Goal: Task Accomplishment & Management: Use online tool/utility

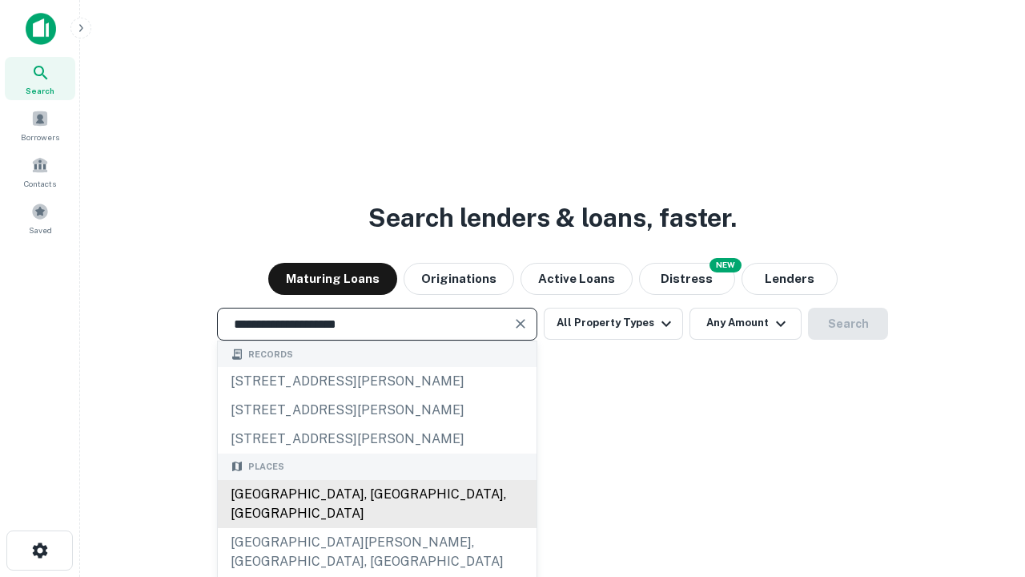
click at [376, 528] on div "[GEOGRAPHIC_DATA], [GEOGRAPHIC_DATA], [GEOGRAPHIC_DATA]" at bounding box center [377, 504] width 319 height 48
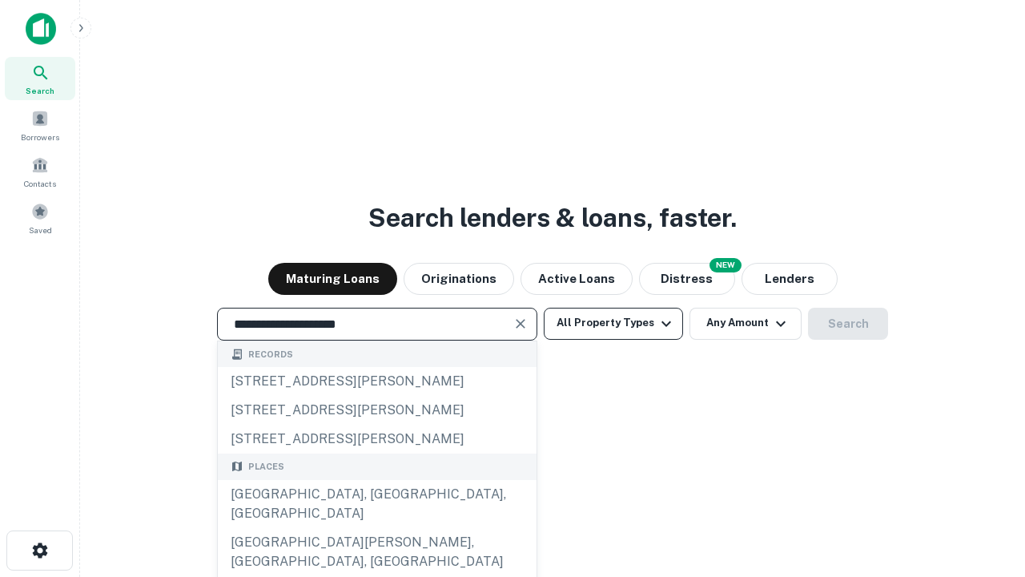
type input "**********"
click at [614, 323] on button "All Property Types" at bounding box center [613, 324] width 139 height 32
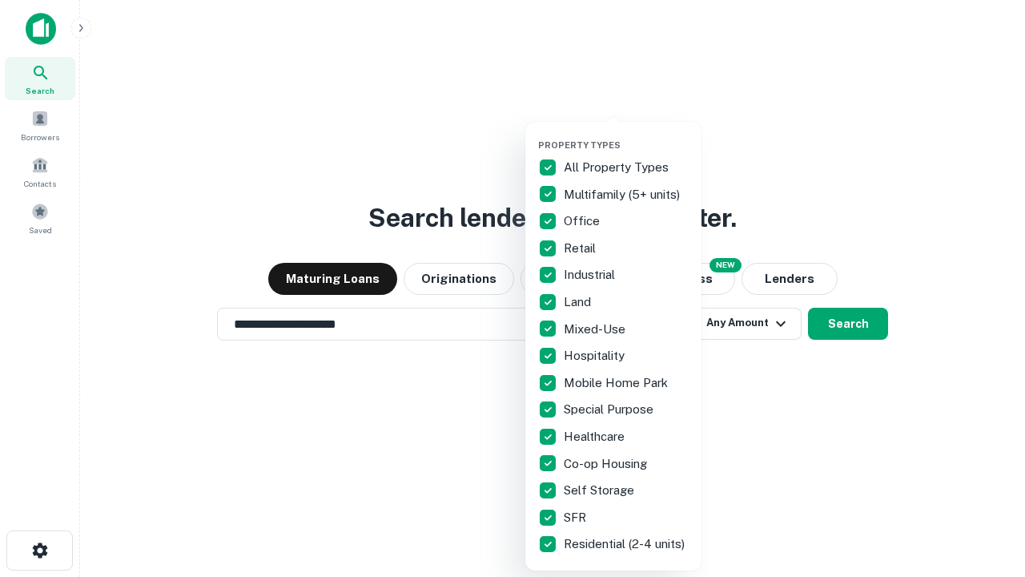
click at [626, 135] on button "button" at bounding box center [626, 135] width 176 height 1
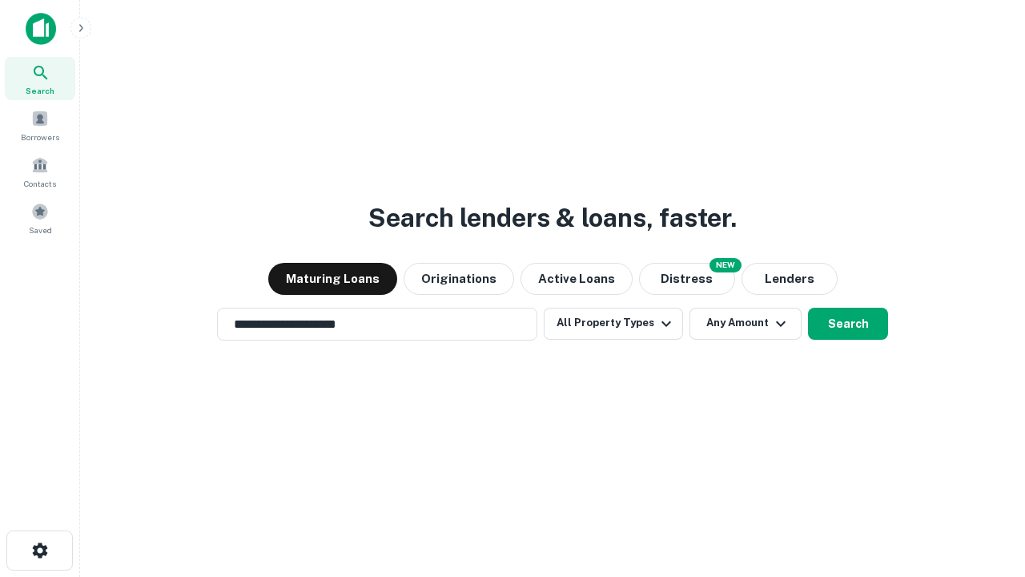
scroll to position [10, 193]
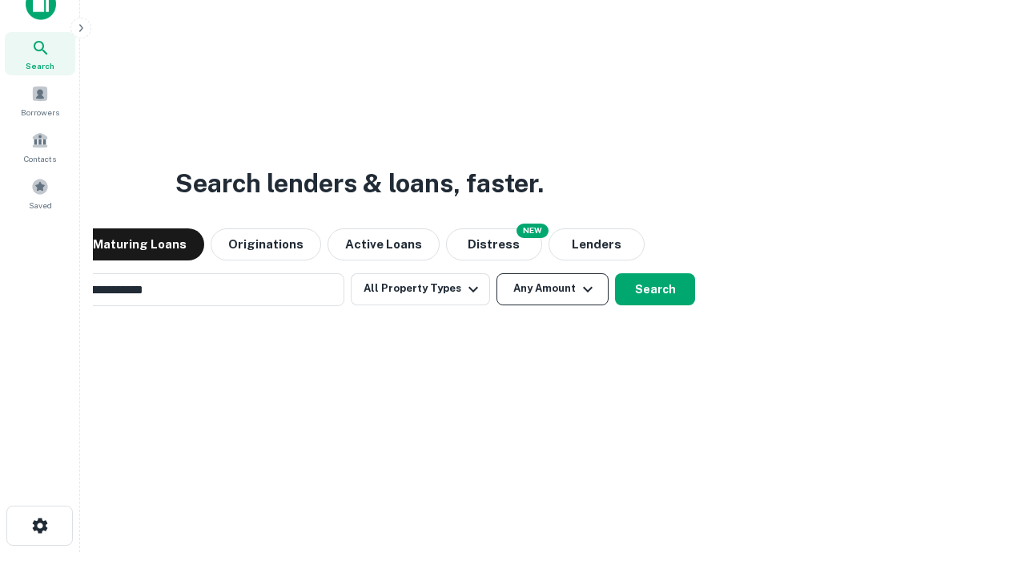
click at [497, 273] on button "Any Amount" at bounding box center [553, 289] width 112 height 32
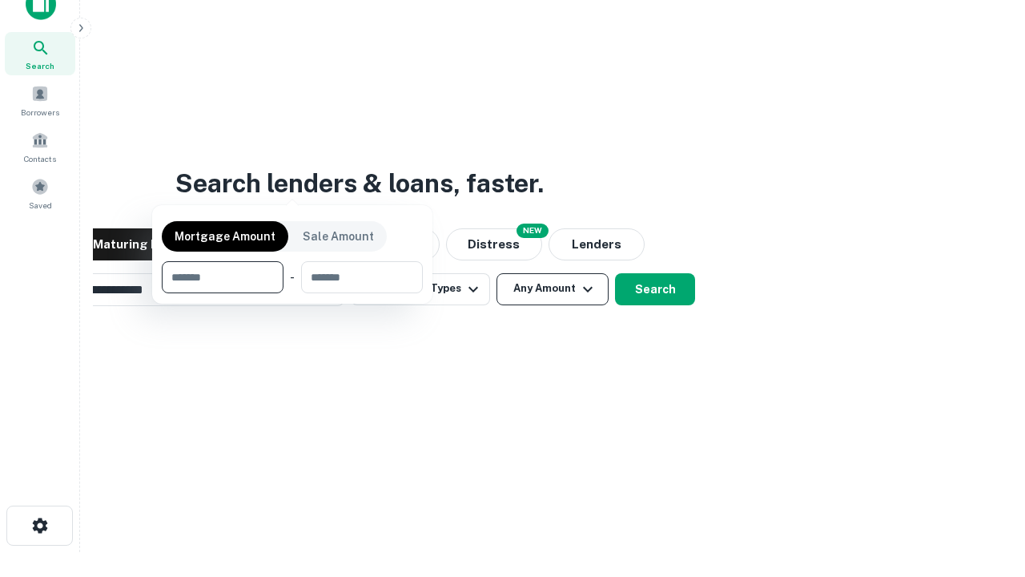
scroll to position [26, 0]
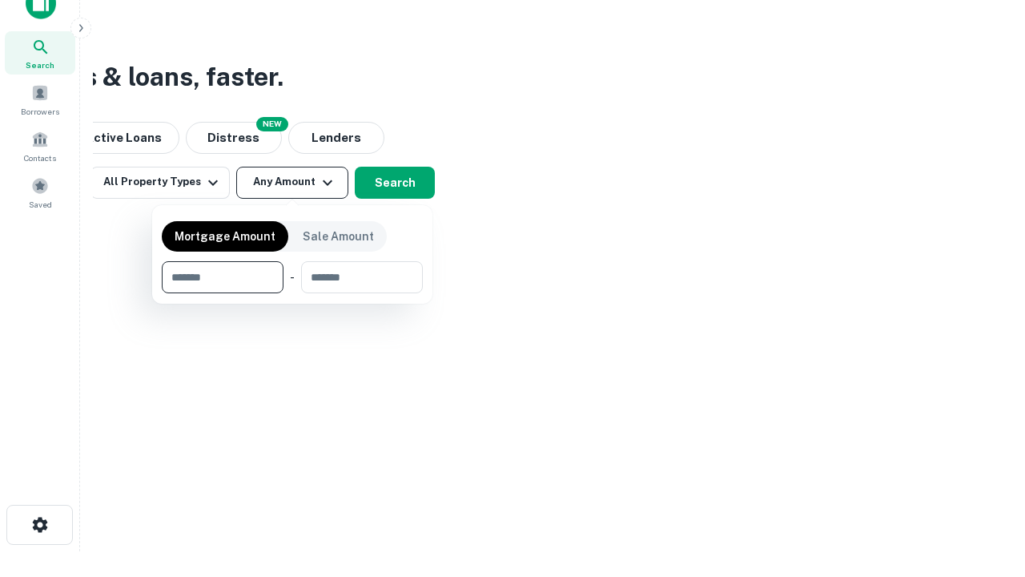
type input "*******"
click at [292, 293] on button "button" at bounding box center [292, 293] width 261 height 1
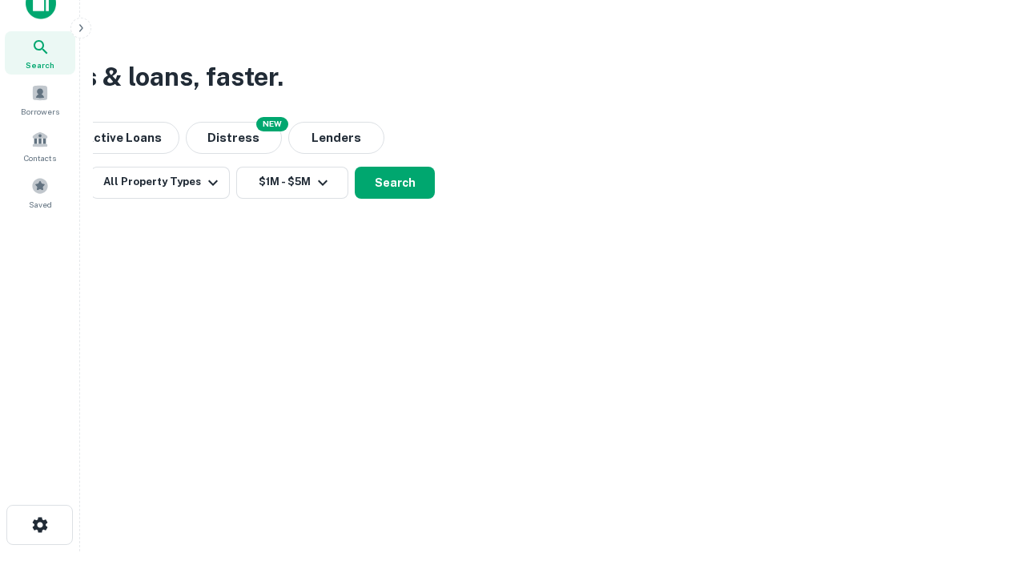
scroll to position [10, 296]
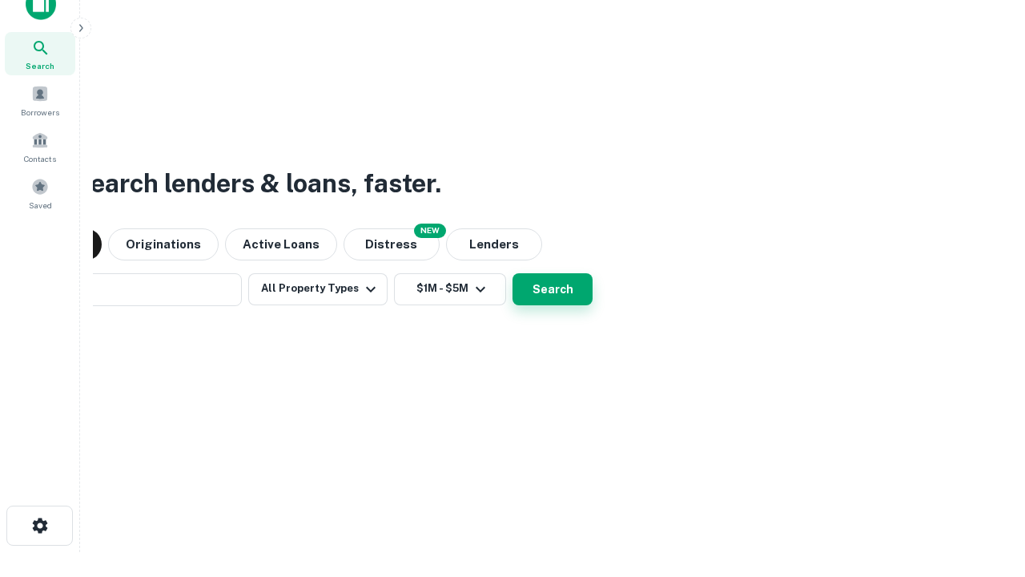
click at [513, 273] on button "Search" at bounding box center [553, 289] width 80 height 32
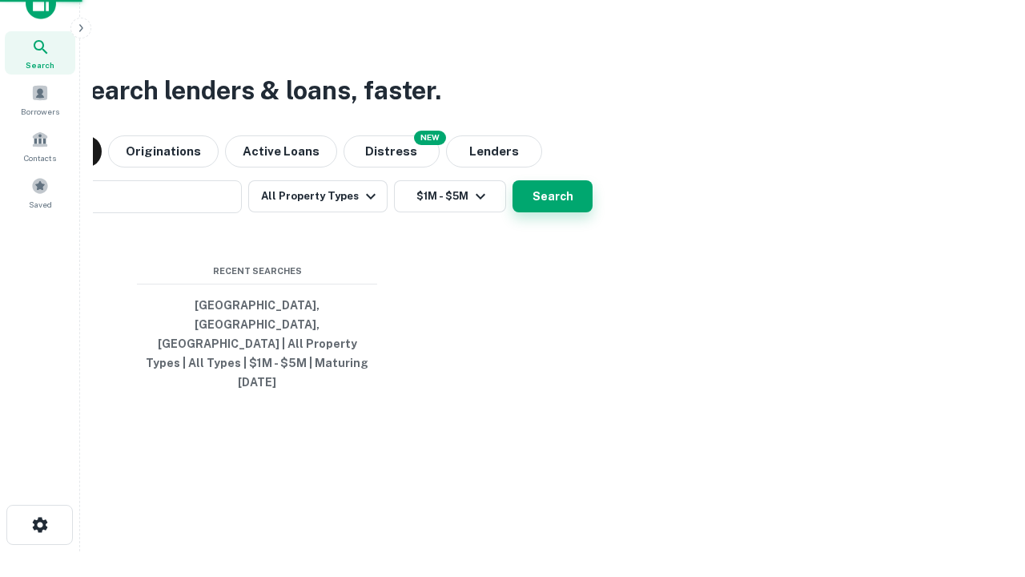
scroll to position [42, 453]
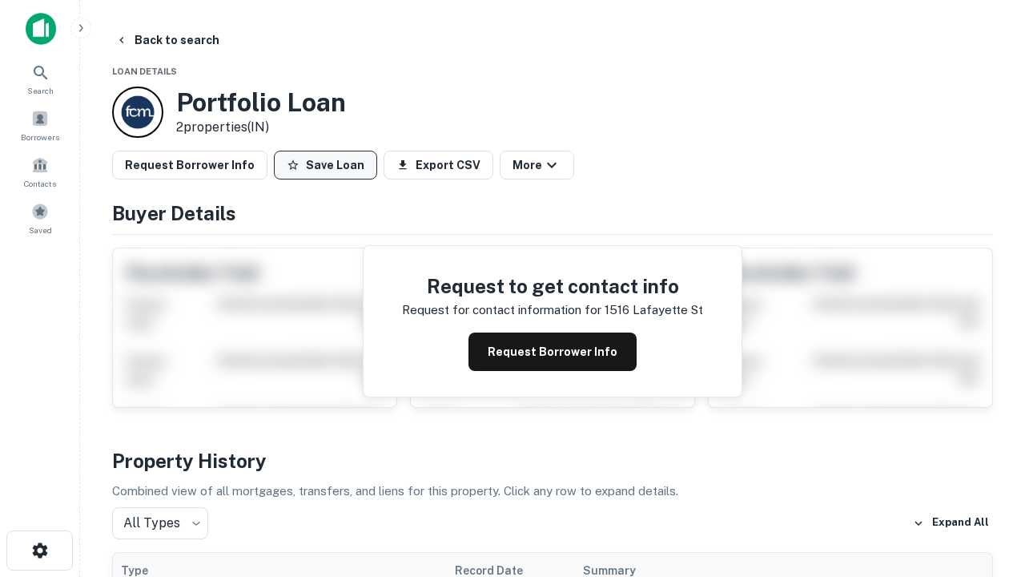
click at [325, 165] on button "Save Loan" at bounding box center [325, 165] width 103 height 29
click at [329, 165] on button "Save Loan" at bounding box center [325, 165] width 103 height 29
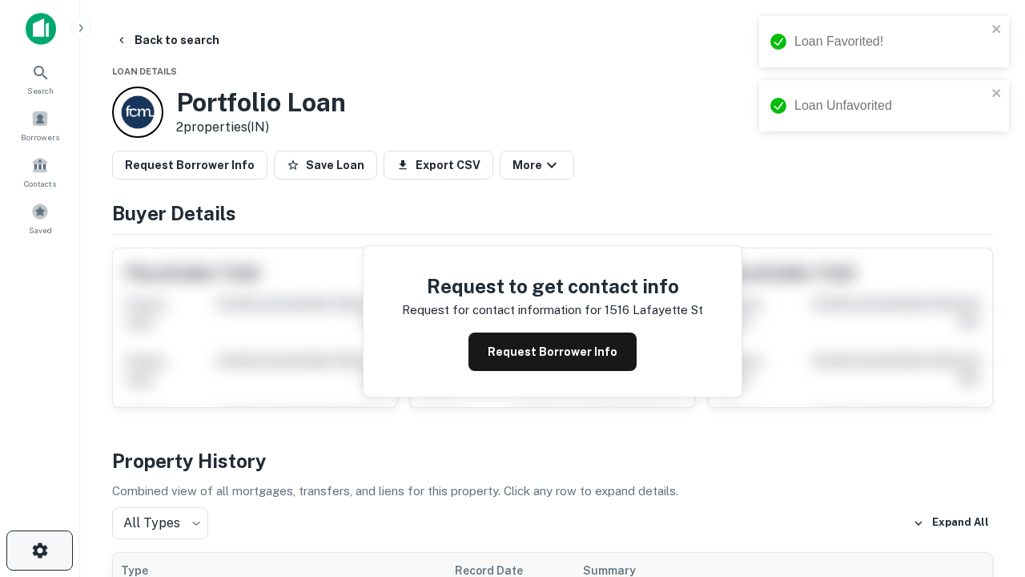
click at [39, 550] on icon "button" at bounding box center [39, 550] width 19 height 19
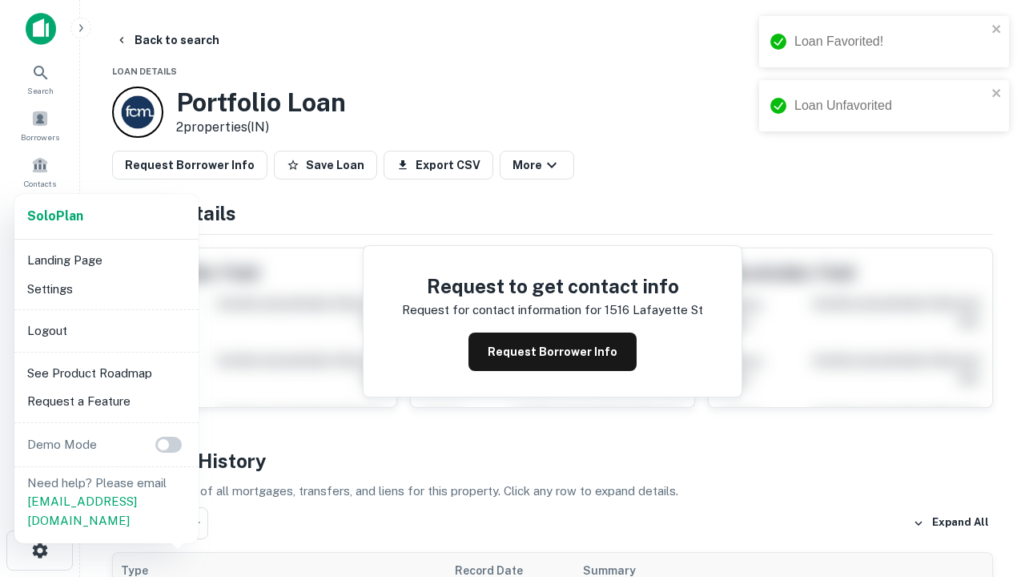
click at [106, 330] on li "Logout" at bounding box center [106, 330] width 171 height 29
